Goal: Information Seeking & Learning: Learn about a topic

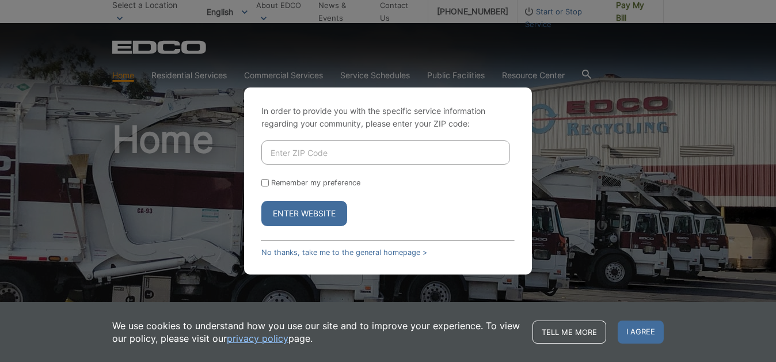
click at [316, 154] on input "Enter ZIP Code" at bounding box center [385, 152] width 249 height 24
type input "90815"
click at [319, 212] on button "Enter Website" at bounding box center [304, 213] width 86 height 25
click at [288, 152] on input "Enter ZIP Code" at bounding box center [385, 152] width 249 height 24
type input "90815"
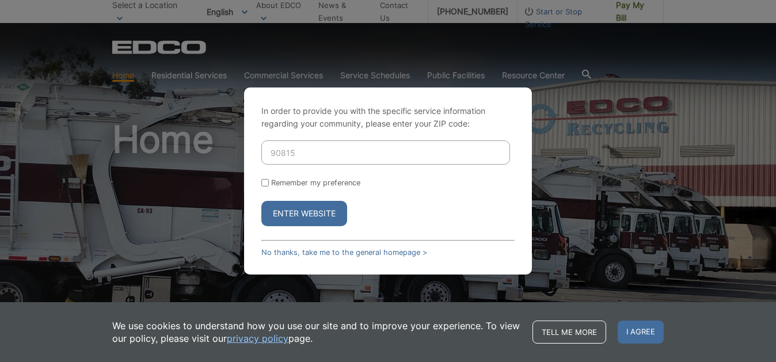
click at [292, 217] on button "Enter Website" at bounding box center [304, 213] width 86 height 25
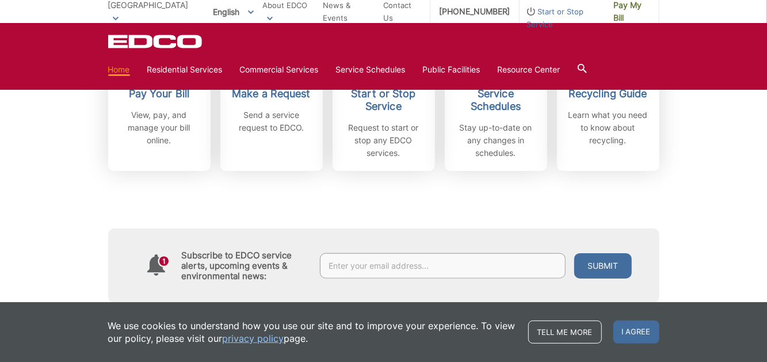
scroll to position [345, 0]
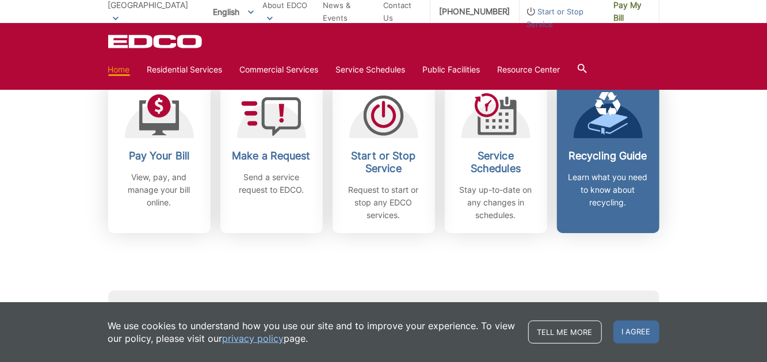
click at [606, 180] on p "Learn what you need to know about recycling." at bounding box center [608, 190] width 85 height 38
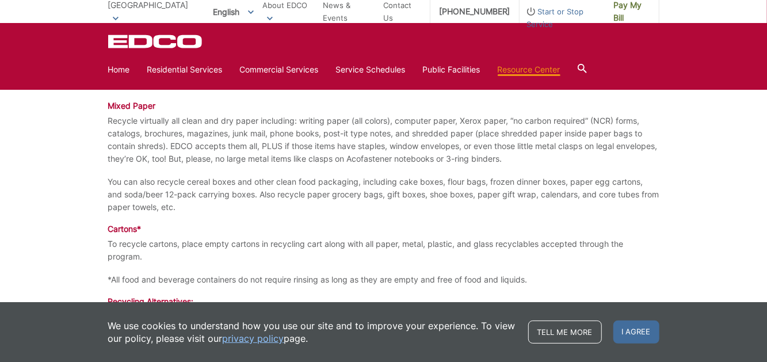
scroll to position [1208, 0]
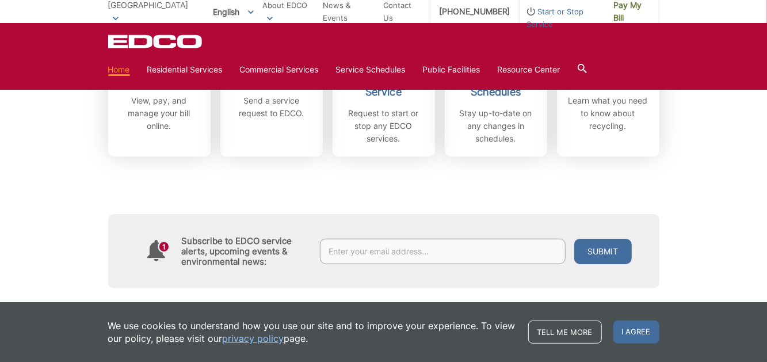
scroll to position [518, 0]
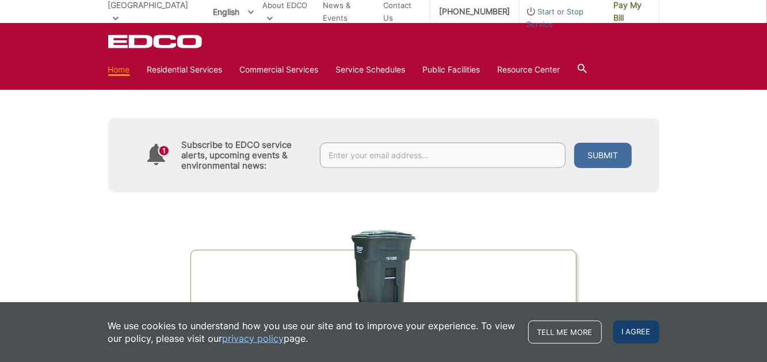
click at [632, 333] on span "I agree" at bounding box center [636, 331] width 46 height 23
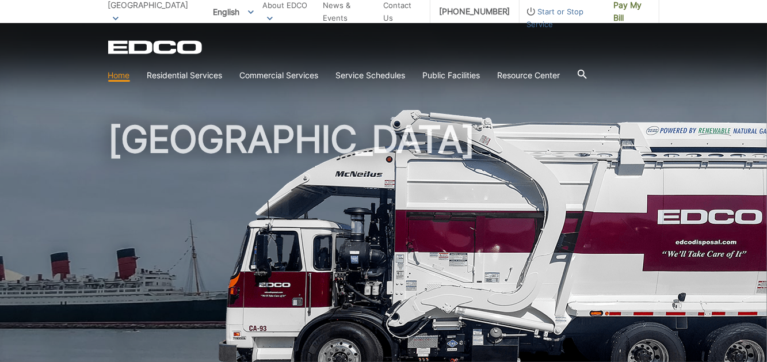
scroll to position [0, 0]
